Goal: Task Accomplishment & Management: Manage account settings

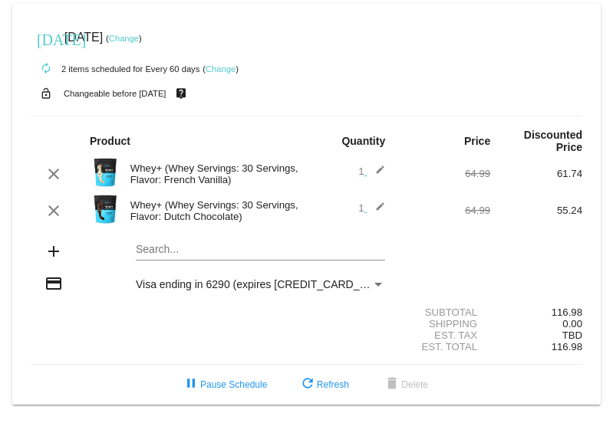
click at [139, 38] on link "Change" at bounding box center [124, 38] width 30 height 9
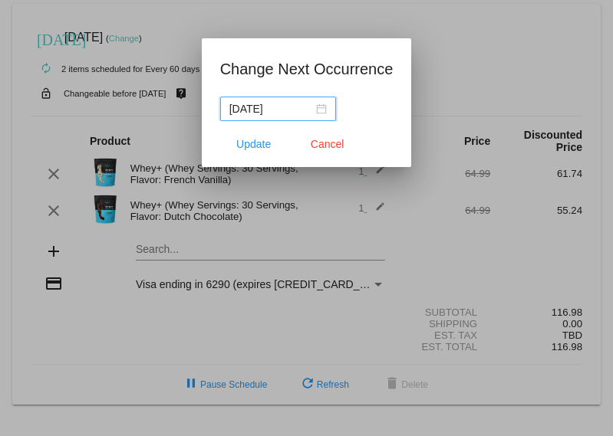
click at [326, 108] on div "2025-09-16" at bounding box center [277, 108] width 97 height 17
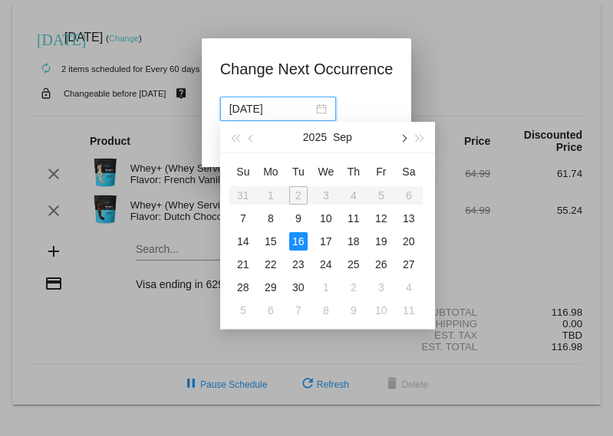
click at [400, 114] on span "button" at bounding box center [403, 139] width 8 height 8
click at [374, 114] on div "31" at bounding box center [381, 287] width 18 height 18
type input "2025-10-31"
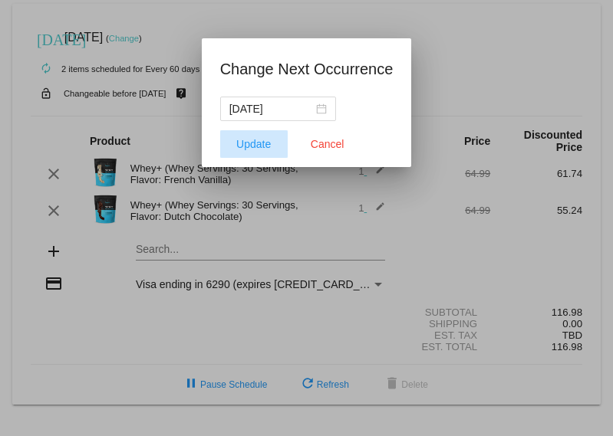
click at [262, 114] on span "Update" at bounding box center [253, 144] width 35 height 12
